Goal: Information Seeking & Learning: Learn about a topic

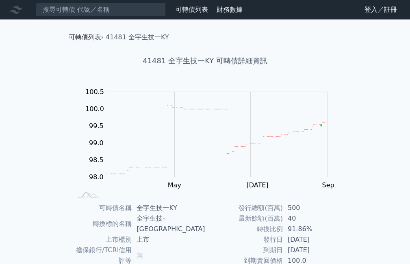
click at [82, 34] on link "可轉債列表" at bounding box center [85, 37] width 32 height 8
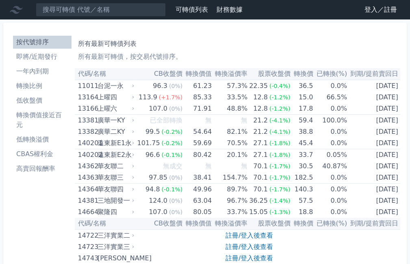
click at [47, 55] on li "即將/近期發行" at bounding box center [42, 57] width 58 height 10
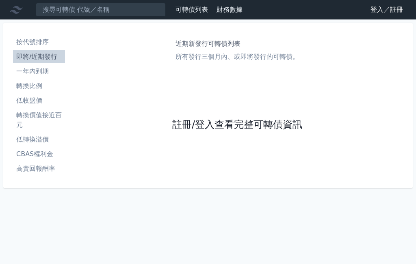
click at [211, 127] on link "註冊/登入查看完整可轉債資訊" at bounding box center [237, 125] width 130 height 13
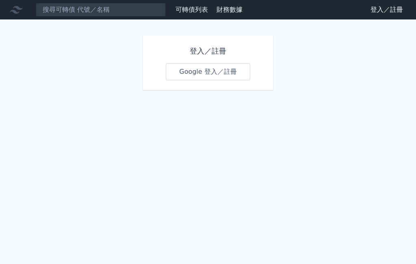
click at [205, 74] on link "Google 登入／註冊" at bounding box center [208, 71] width 84 height 17
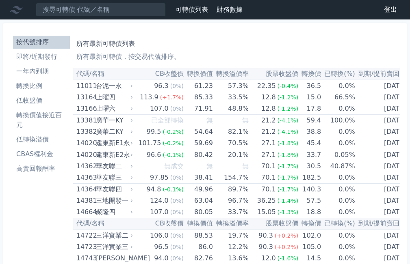
click at [51, 56] on li "即將/近期發行" at bounding box center [41, 57] width 57 height 10
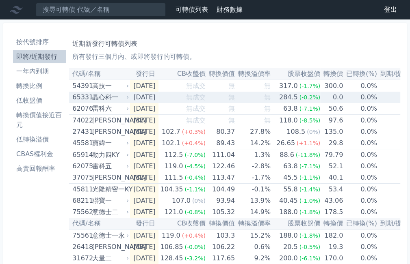
click at [101, 97] on div "晶心科一" at bounding box center [109, 97] width 35 height 11
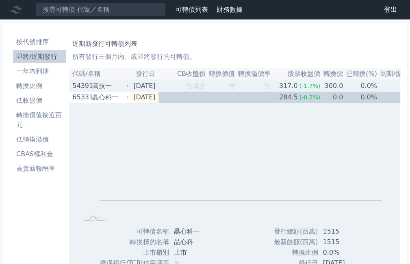
click at [103, 84] on div "高技一" at bounding box center [109, 85] width 35 height 11
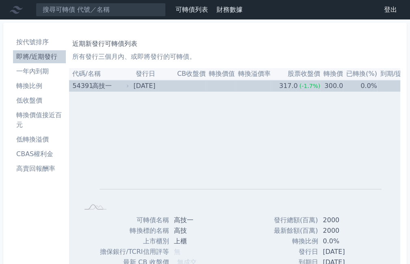
click at [99, 86] on div "高技一" at bounding box center [109, 85] width 35 height 11
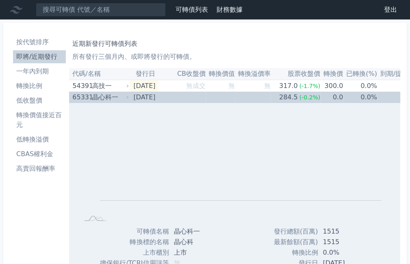
click at [112, 97] on div "晶心科一" at bounding box center [109, 97] width 35 height 11
